Goal: Information Seeking & Learning: Learn about a topic

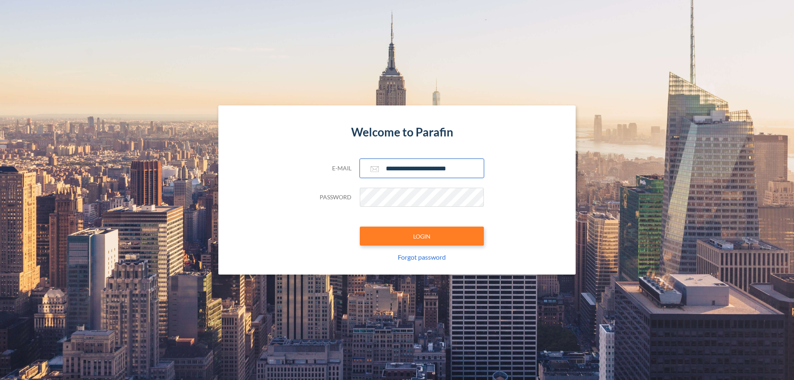
type input "**********"
click at [422, 236] on button "LOGIN" at bounding box center [422, 236] width 124 height 19
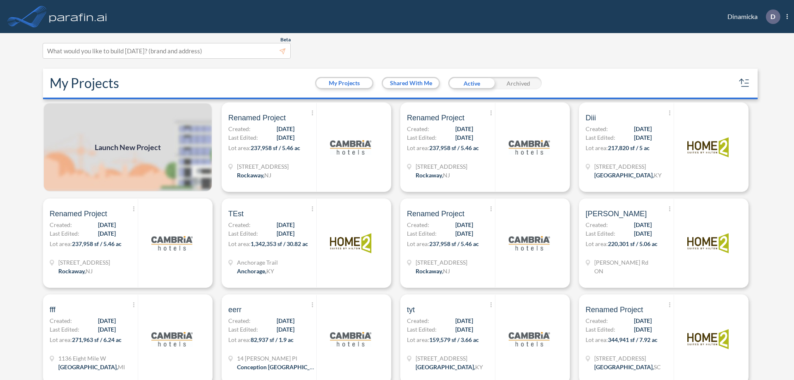
scroll to position [2, 0]
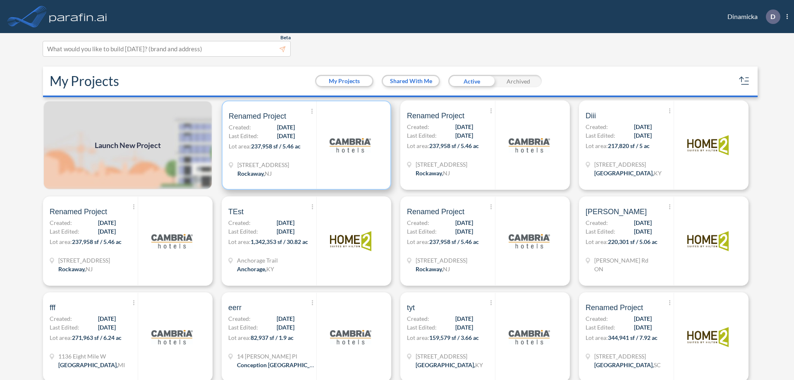
click at [305, 145] on p "Lot area: 237,958 sf / 5.46 ac" at bounding box center [273, 148] width 88 height 12
